Goal: Information Seeking & Learning: Learn about a topic

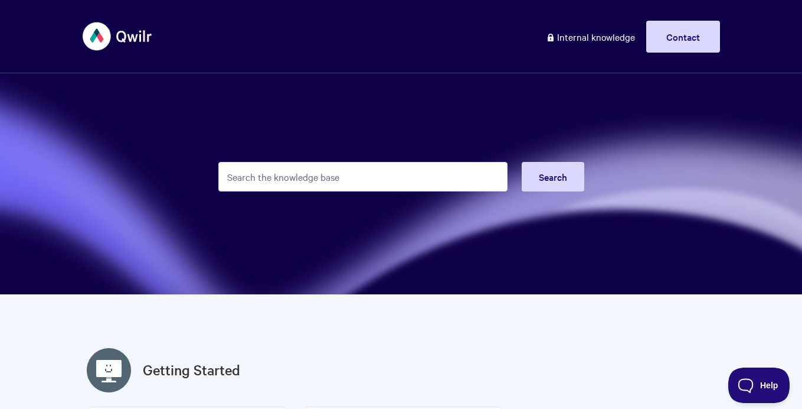
click at [415, 178] on input "Search the knowledge base" at bounding box center [362, 177] width 289 height 30
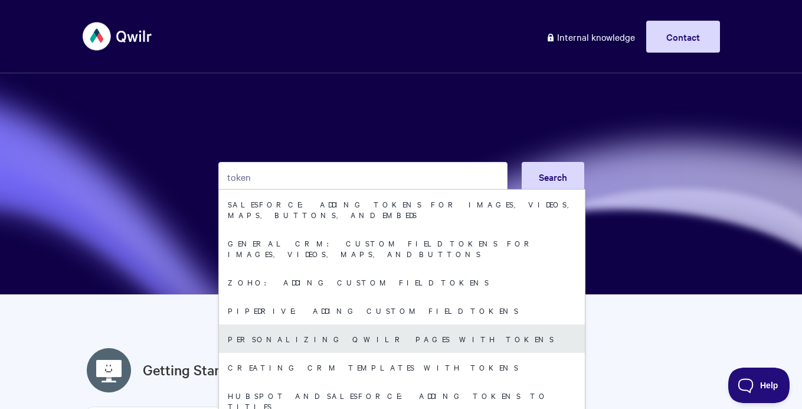
type input "token"
click at [475, 324] on link "Personalizing Qwilr Pages with Tokens" at bounding box center [402, 338] width 366 height 28
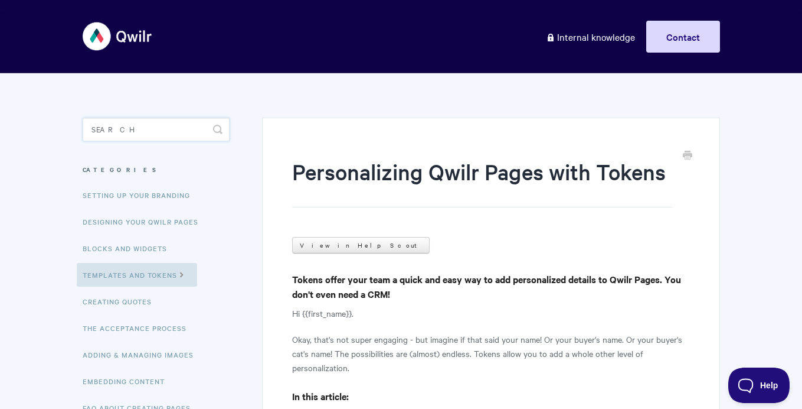
click at [166, 127] on input "Search" at bounding box center [156, 130] width 147 height 24
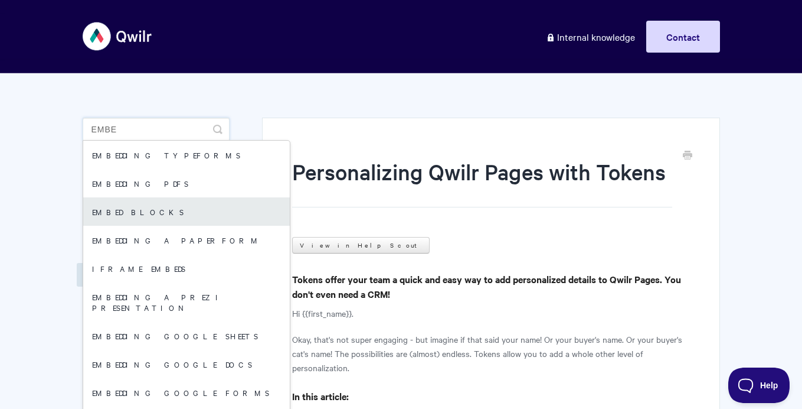
type input "embe"
click at [201, 215] on link "Embed Blocks" at bounding box center [186, 211] width 207 height 28
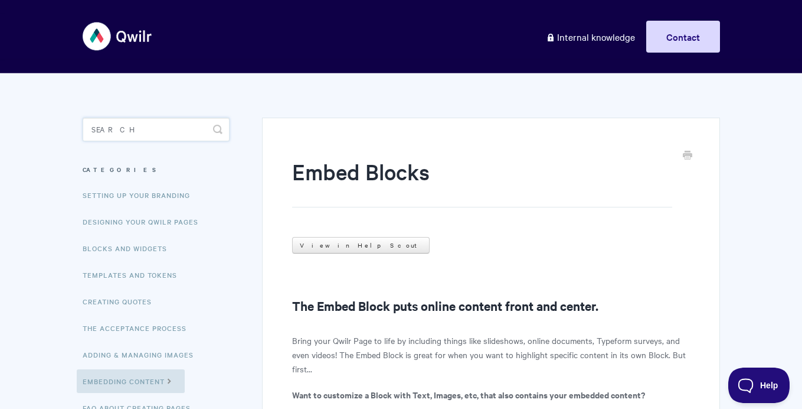
click at [149, 119] on input "Search" at bounding box center [156, 130] width 147 height 24
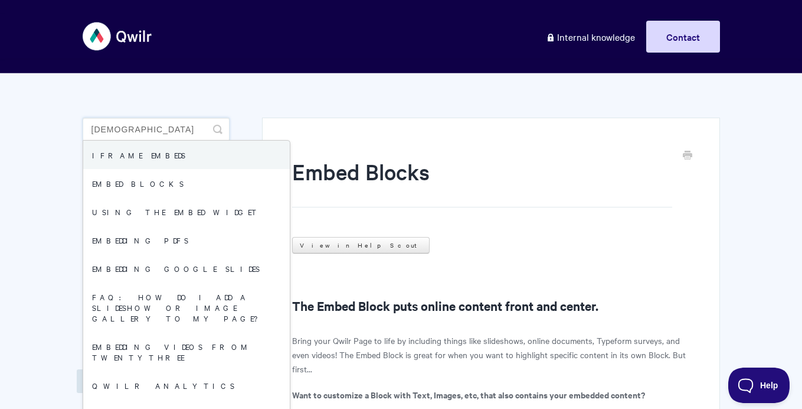
type input "IFRAME"
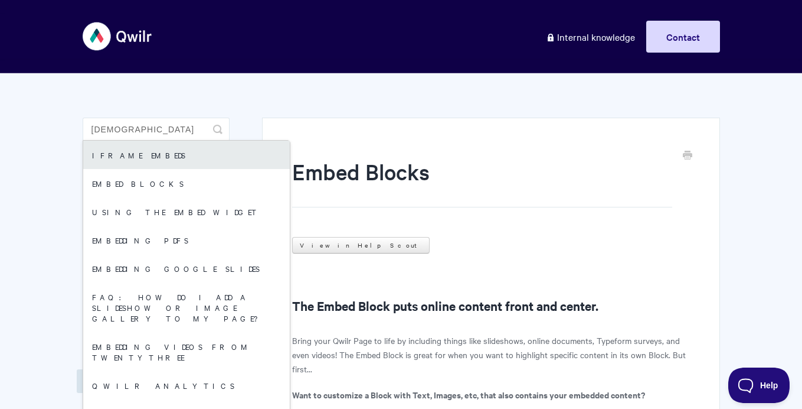
click at [131, 159] on link "iFrame Embeds" at bounding box center [186, 155] width 207 height 28
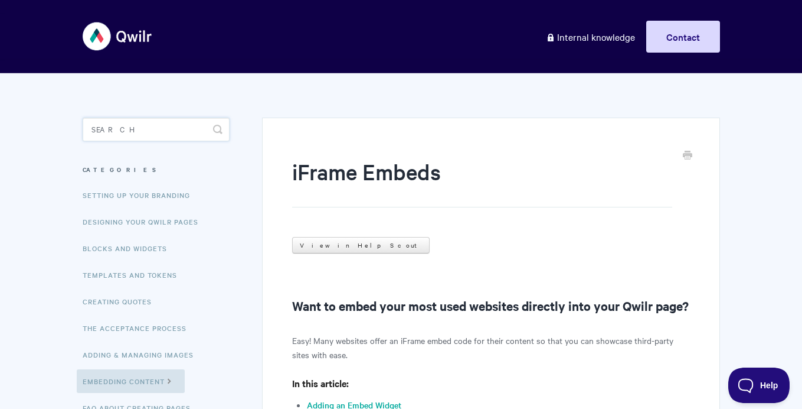
click at [146, 129] on input "Search" at bounding box center [156, 130] width 147 height 24
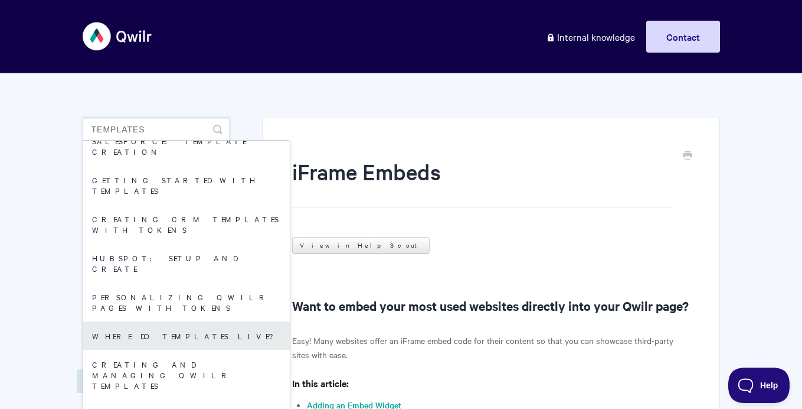
scroll to position [15, 0]
type input "Templates"
click at [244, 320] on link "Where Do Templates Live?" at bounding box center [186, 334] width 207 height 28
